Goal: Task Accomplishment & Management: Use online tool/utility

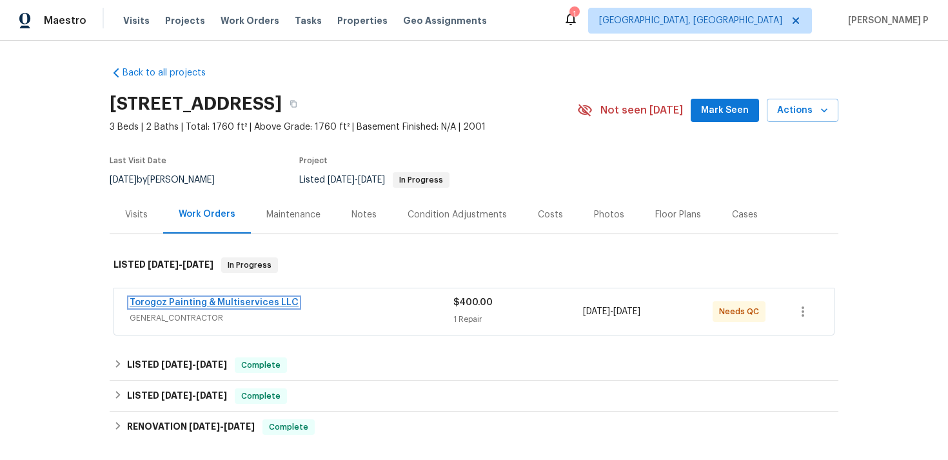
click at [212, 301] on link "Torogoz Painting & Multiservices LLC" at bounding box center [214, 302] width 169 height 9
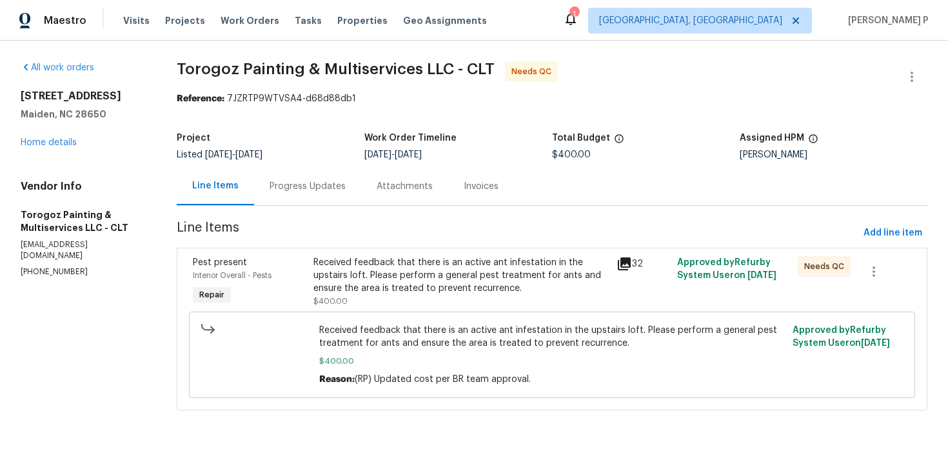
click at [346, 197] on div "Progress Updates" at bounding box center [307, 186] width 107 height 38
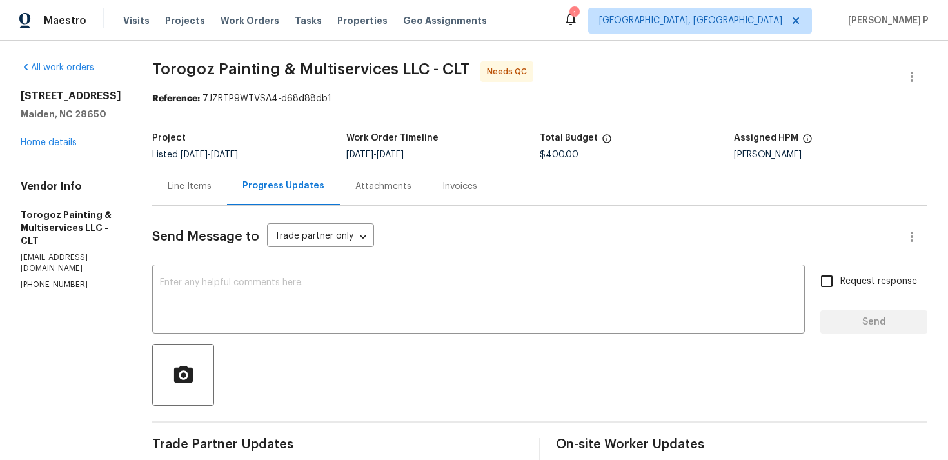
drag, startPoint x: 22, startPoint y: 95, endPoint x: 154, endPoint y: 97, distance: 132.3
copy h2 "[STREET_ADDRESS]"
click at [212, 184] on div "Line Items" at bounding box center [190, 186] width 44 height 13
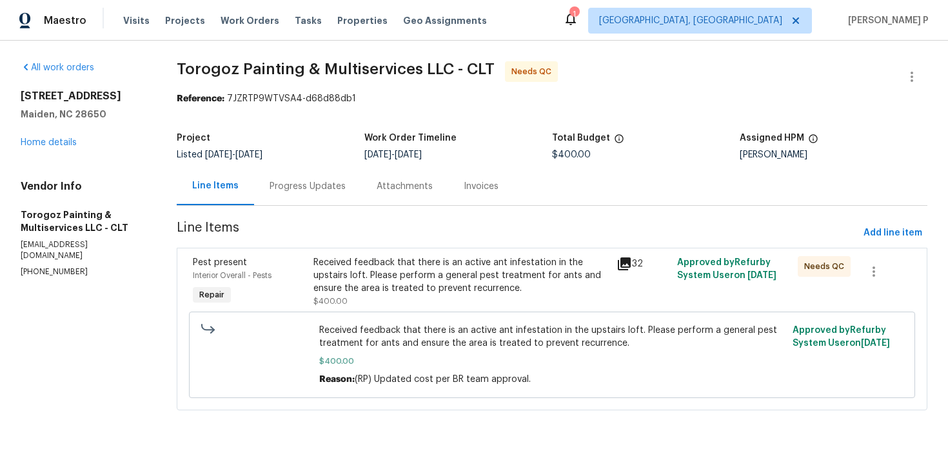
click at [430, 277] on div "Received feedback that there is an active ant infestation in the upstairs loft.…" at bounding box center [461, 275] width 295 height 39
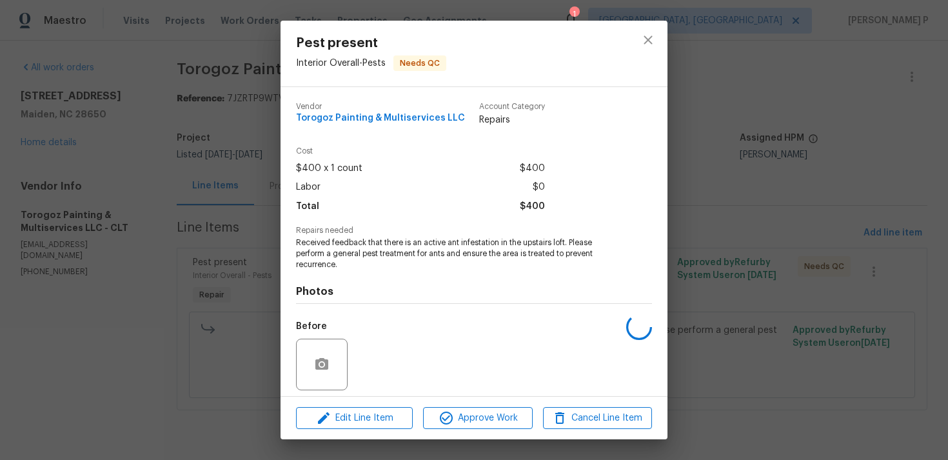
scroll to position [91, 0]
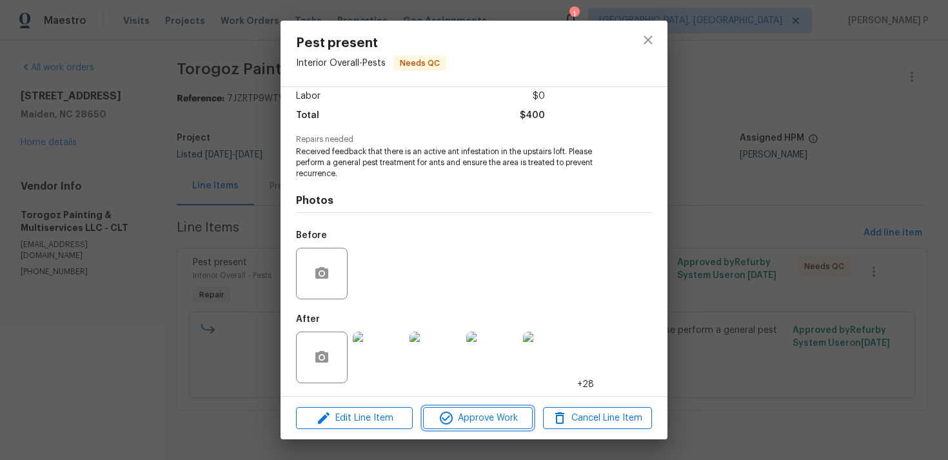
click at [472, 410] on span "Approve Work" at bounding box center [477, 418] width 101 height 16
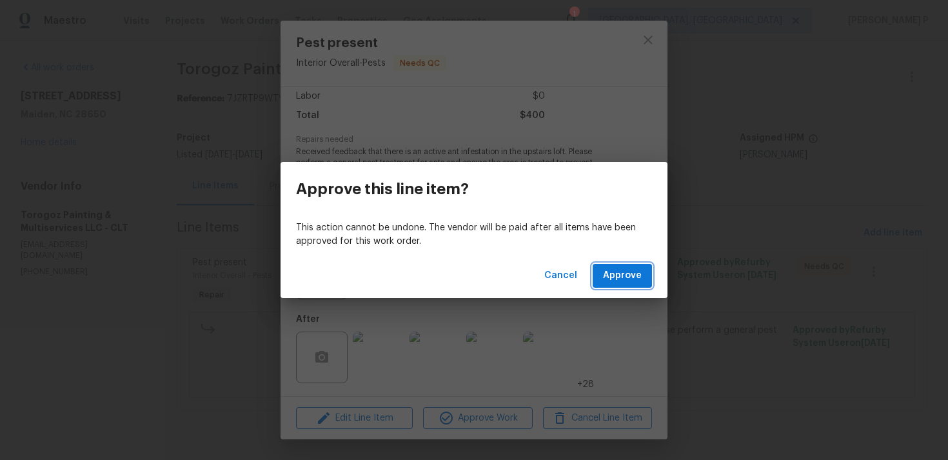
click at [607, 274] on span "Approve" at bounding box center [622, 276] width 39 height 16
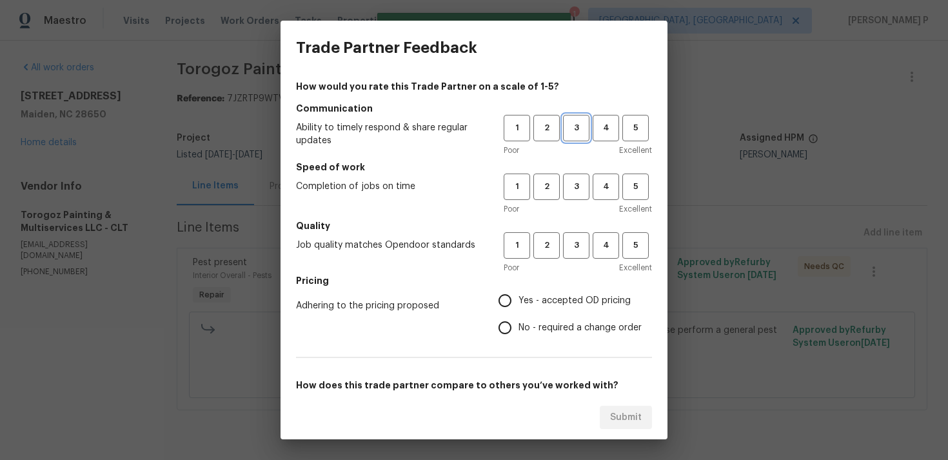
click at [584, 126] on span "3" at bounding box center [576, 128] width 24 height 15
click at [574, 181] on span "3" at bounding box center [576, 186] width 24 height 15
click at [577, 248] on span "3" at bounding box center [576, 245] width 24 height 15
click at [526, 323] on span "No - required a change order" at bounding box center [580, 328] width 123 height 14
click at [519, 323] on input "No - required a change order" at bounding box center [505, 327] width 27 height 27
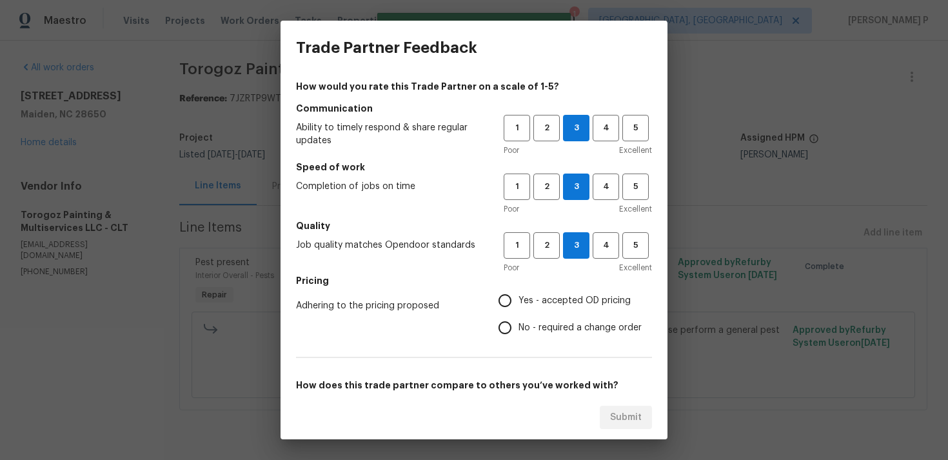
radio input "true"
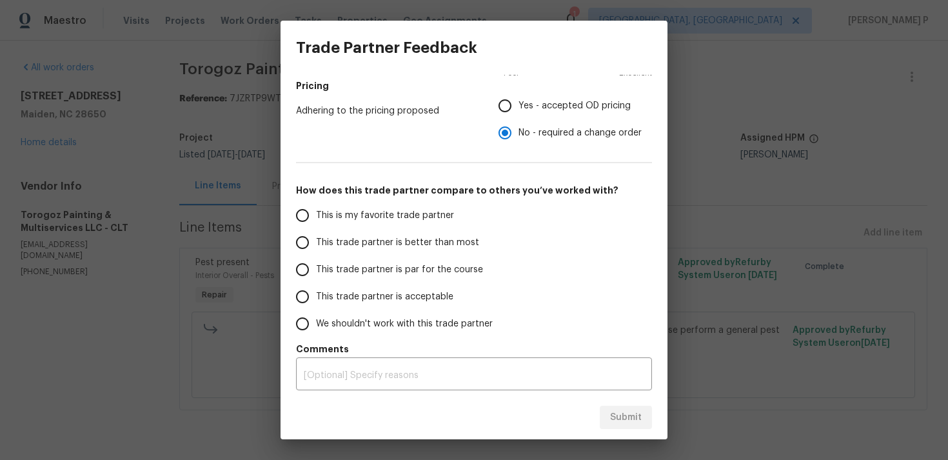
click at [375, 266] on span "This trade partner is par for the course" at bounding box center [399, 270] width 167 height 14
click at [316, 266] on input "This trade partner is par for the course" at bounding box center [302, 269] width 27 height 27
click at [610, 417] on button "Submit" at bounding box center [626, 418] width 52 height 24
radio input "true"
